Goal: Task Accomplishment & Management: Manage account settings

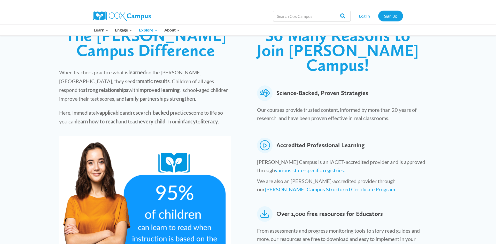
scroll to position [134, 0]
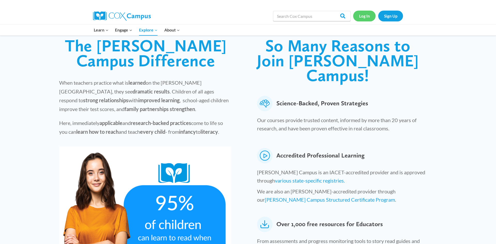
click at [358, 17] on link "Log In" at bounding box center [364, 16] width 22 height 11
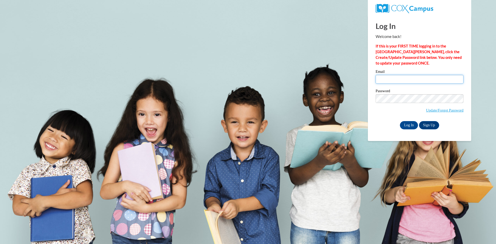
click at [384, 82] on input "Email" at bounding box center [419, 79] width 88 height 9
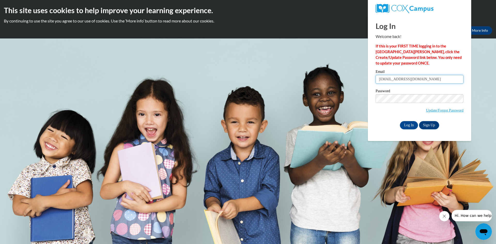
type input "[EMAIL_ADDRESS][DOMAIN_NAME]"
click at [441, 112] on link "Update/Forgot Password" at bounding box center [444, 110] width 37 height 4
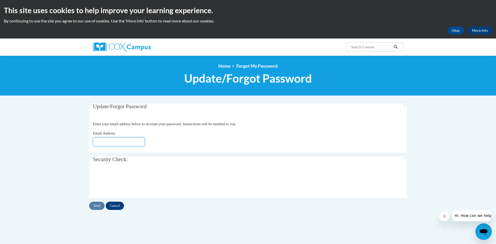
click at [104, 139] on input "Email Address" at bounding box center [119, 141] width 52 height 9
type input "[EMAIL_ADDRESS][DOMAIN_NAME]"
click at [94, 205] on input "Send" at bounding box center [96, 206] width 15 height 8
click at [98, 204] on input "Send" at bounding box center [96, 206] width 15 height 8
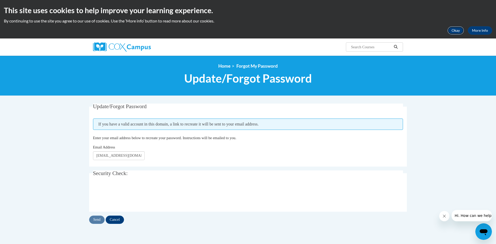
click at [457, 28] on button "Okay" at bounding box center [455, 30] width 17 height 8
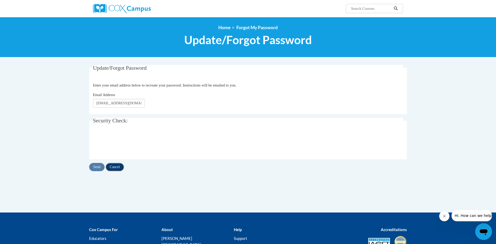
click at [113, 166] on input "Cancel" at bounding box center [115, 167] width 18 height 8
click at [115, 170] on input "Cancel" at bounding box center [115, 167] width 18 height 8
click at [118, 162] on div "Update/Forgot Password Enter your email address below to recreate your password…" at bounding box center [248, 118] width 318 height 106
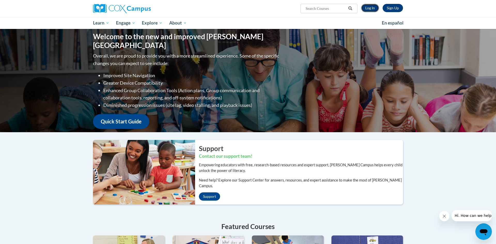
click at [373, 8] on link "Log In" at bounding box center [370, 8] width 18 height 8
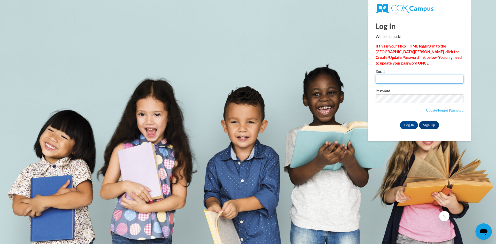
click at [383, 78] on input "Email" at bounding box center [419, 79] width 88 height 9
type input "meldavis743@gmail.com"
click at [406, 122] on input "Log In" at bounding box center [409, 125] width 18 height 8
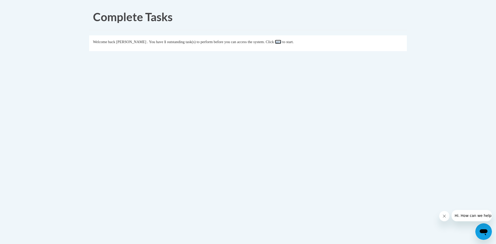
click at [281, 43] on link "here" at bounding box center [278, 42] width 6 height 4
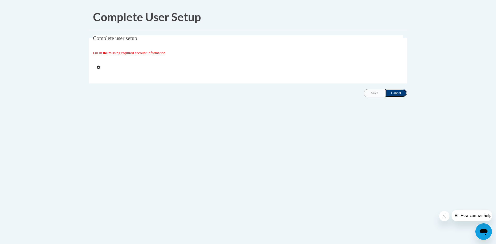
click at [395, 94] on input "Cancel" at bounding box center [396, 93] width 22 height 8
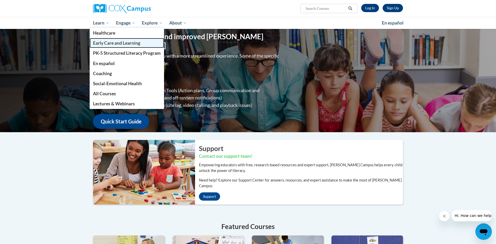
click at [106, 41] on span "Early Care and Learning" at bounding box center [116, 42] width 47 height 5
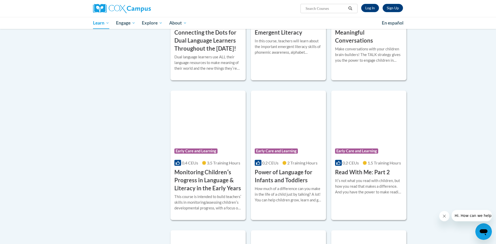
scroll to position [362, 0]
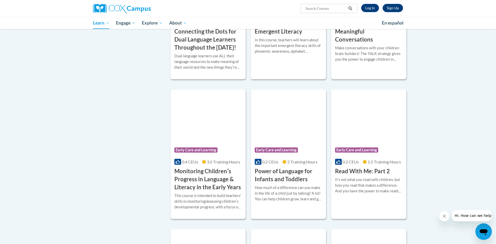
click at [188, 187] on h3 "Monitoring Childrenʹs Progress in Language & Literacy in the Early Years" at bounding box center [207, 179] width 67 height 24
